Goal: Transaction & Acquisition: Obtain resource

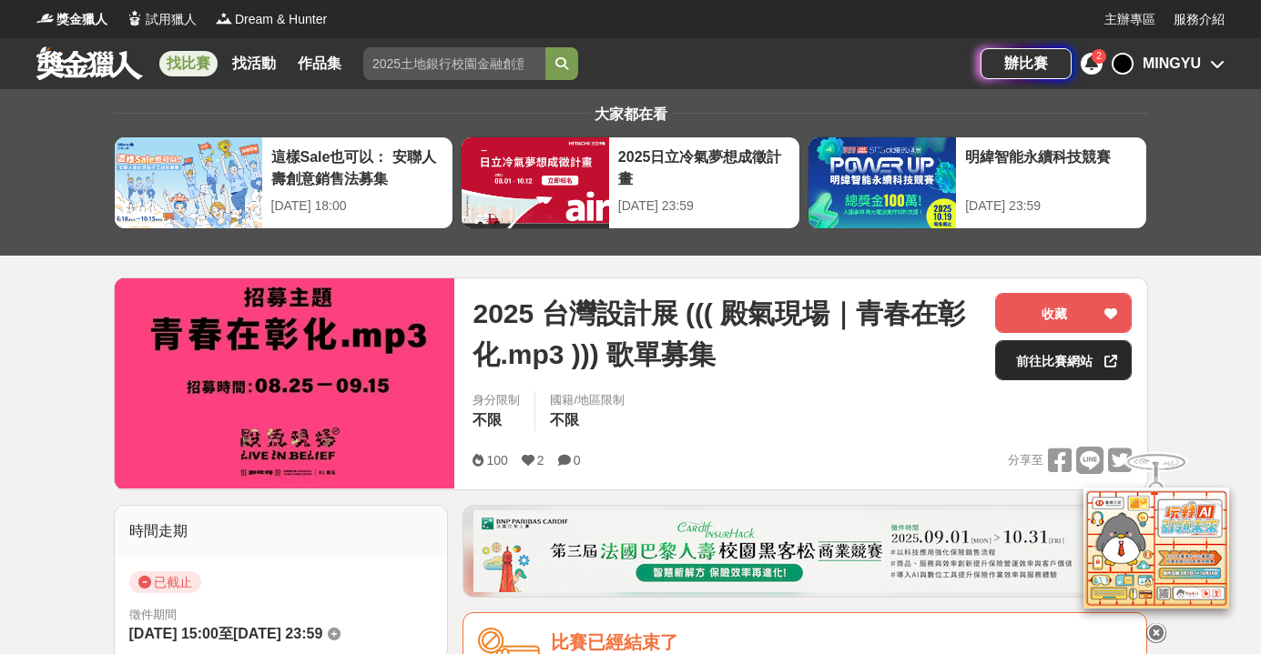
click at [1019, 371] on link "前往比賽網站" at bounding box center [1063, 360] width 137 height 40
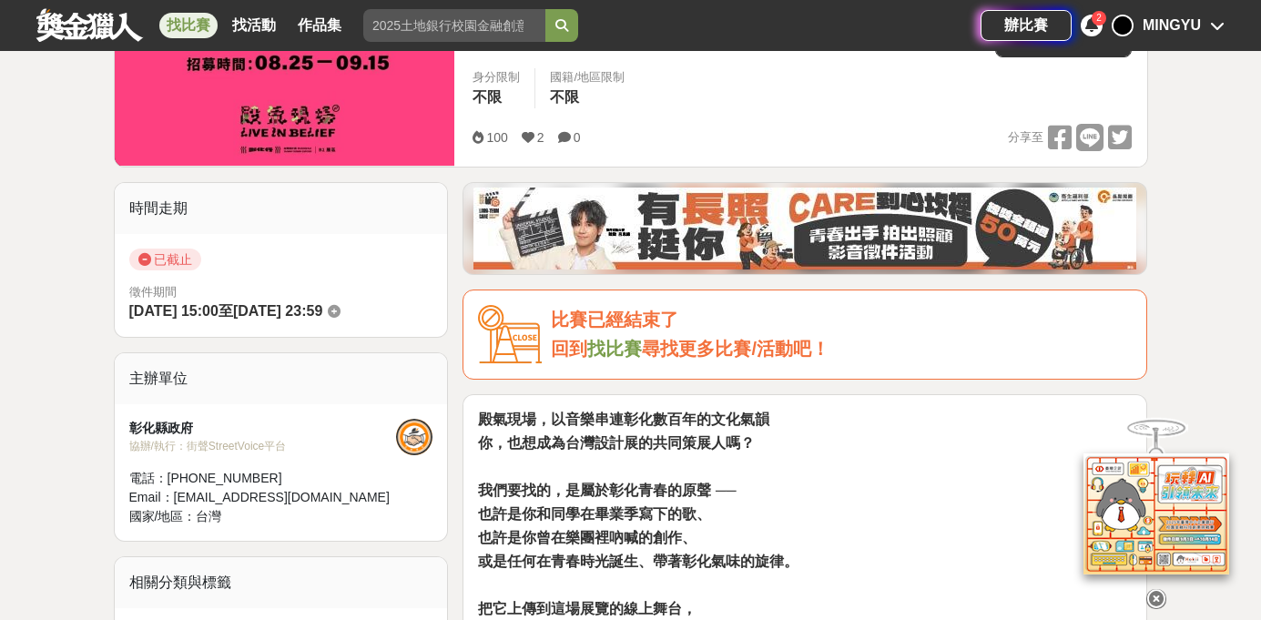
scroll to position [76, 0]
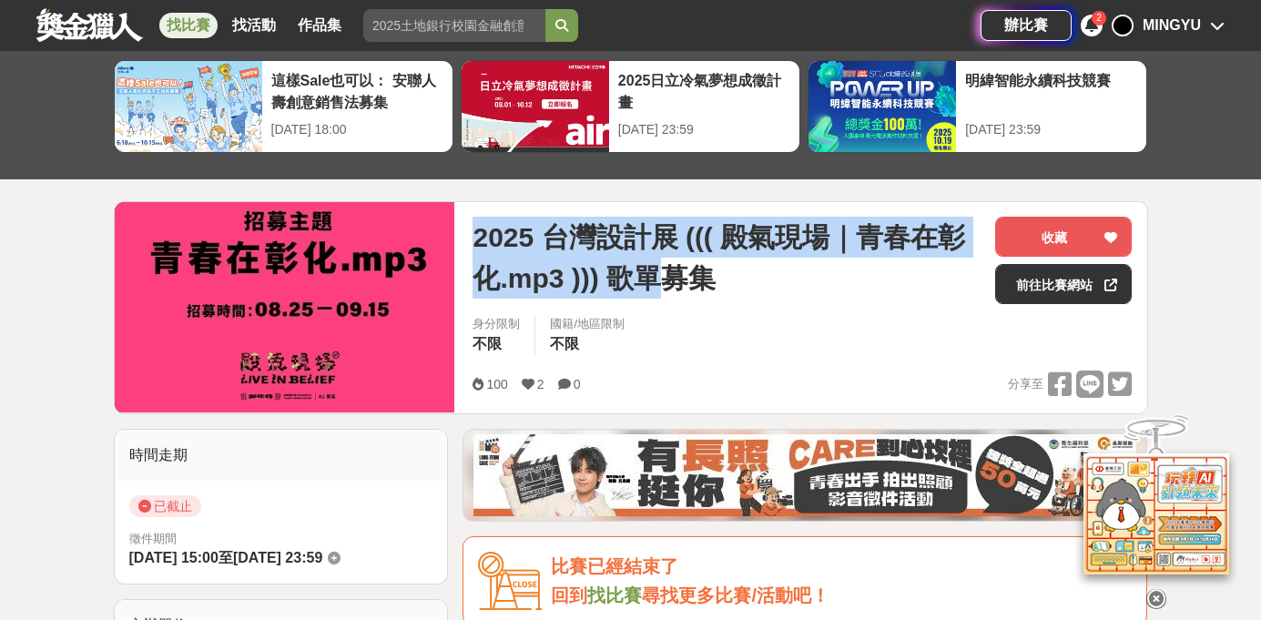
drag, startPoint x: 471, startPoint y: 236, endPoint x: 654, endPoint y: 279, distance: 189.0
click at [654, 281] on div "2025 台灣設計展 ((( 殿氣現場｜青春在彰化.mp3 ))) 歌單募集 收藏 前往[GEOGRAPHIC_DATA]網站 身分限制 不限 國籍/地區限制…" at bounding box center [802, 307] width 688 height 211
copy span "2025 台灣設計展 ((( 殿氣現場｜青春在彰化.mp3 ))) 歌單"
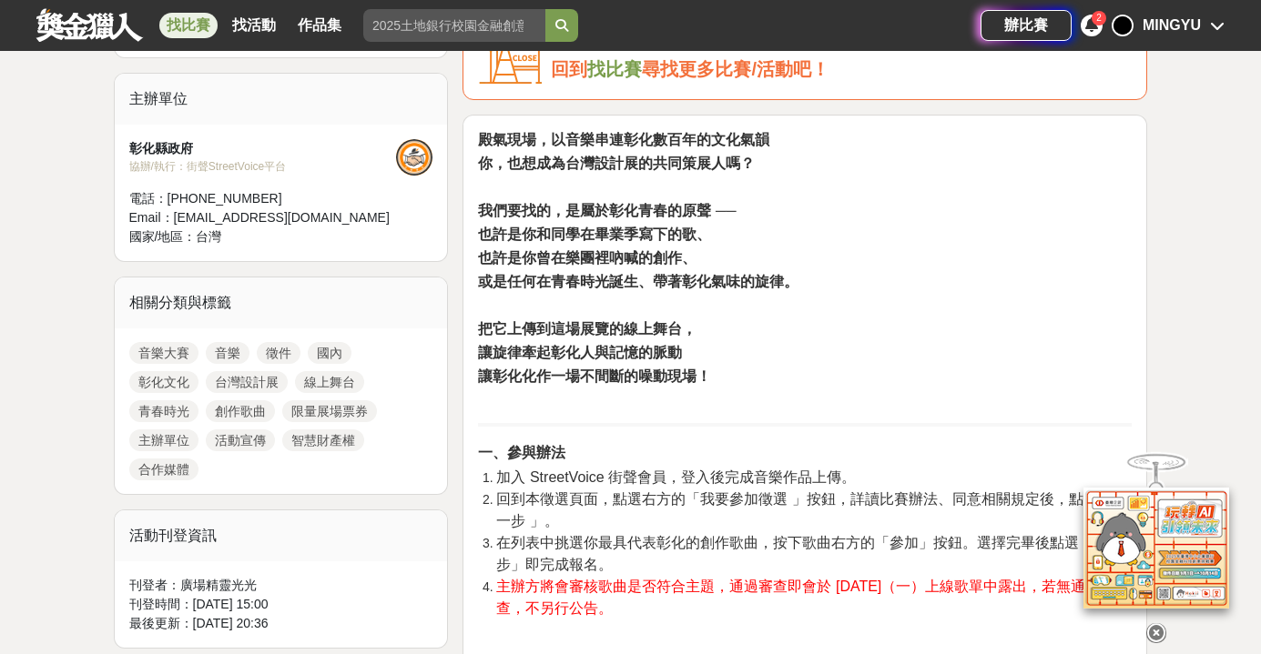
scroll to position [0, 0]
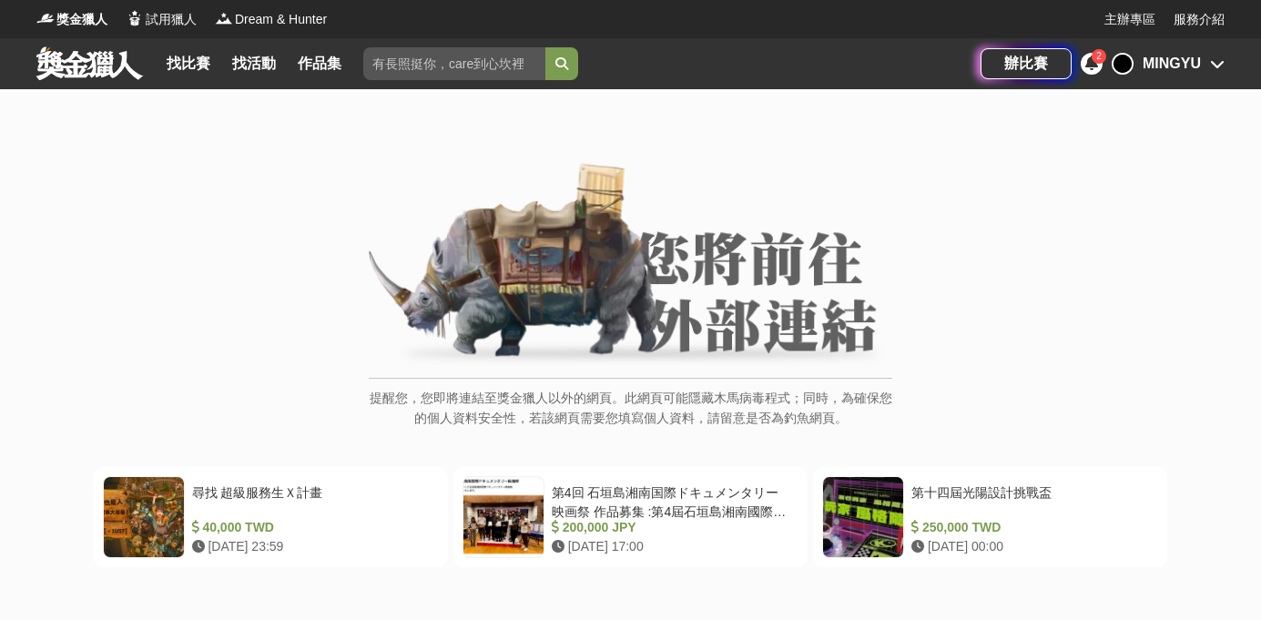
scroll to position [188, 0]
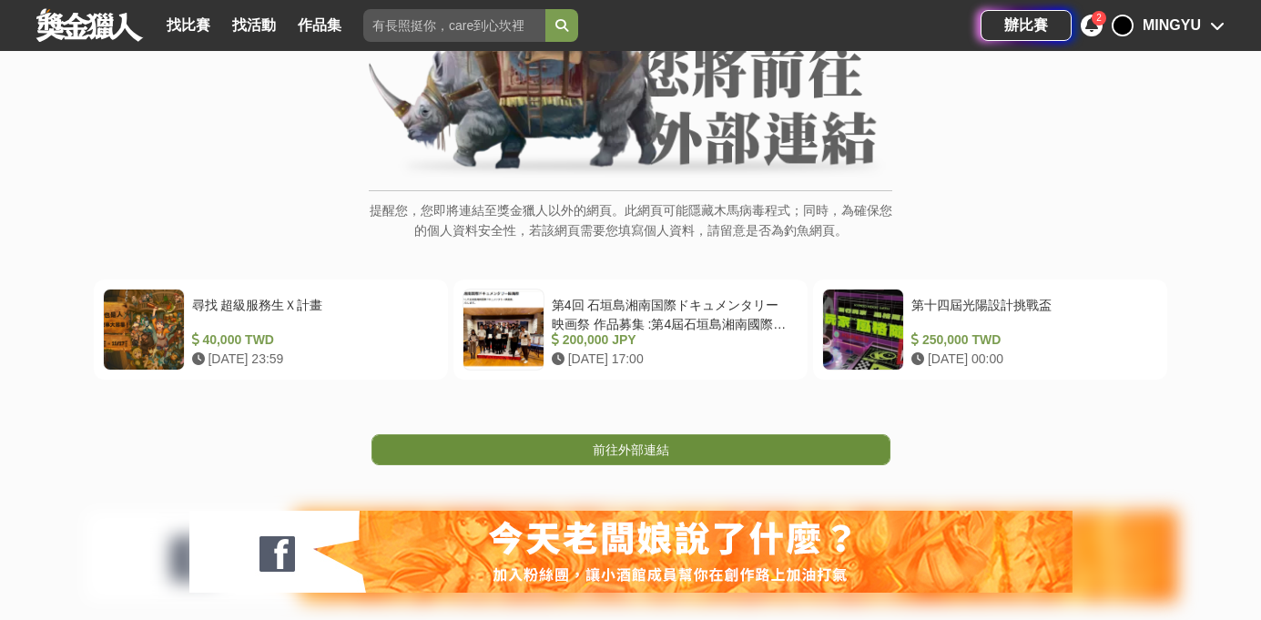
click at [685, 457] on link "前往外部連結" at bounding box center [630, 449] width 519 height 31
